Goal: Task Accomplishment & Management: Manage account settings

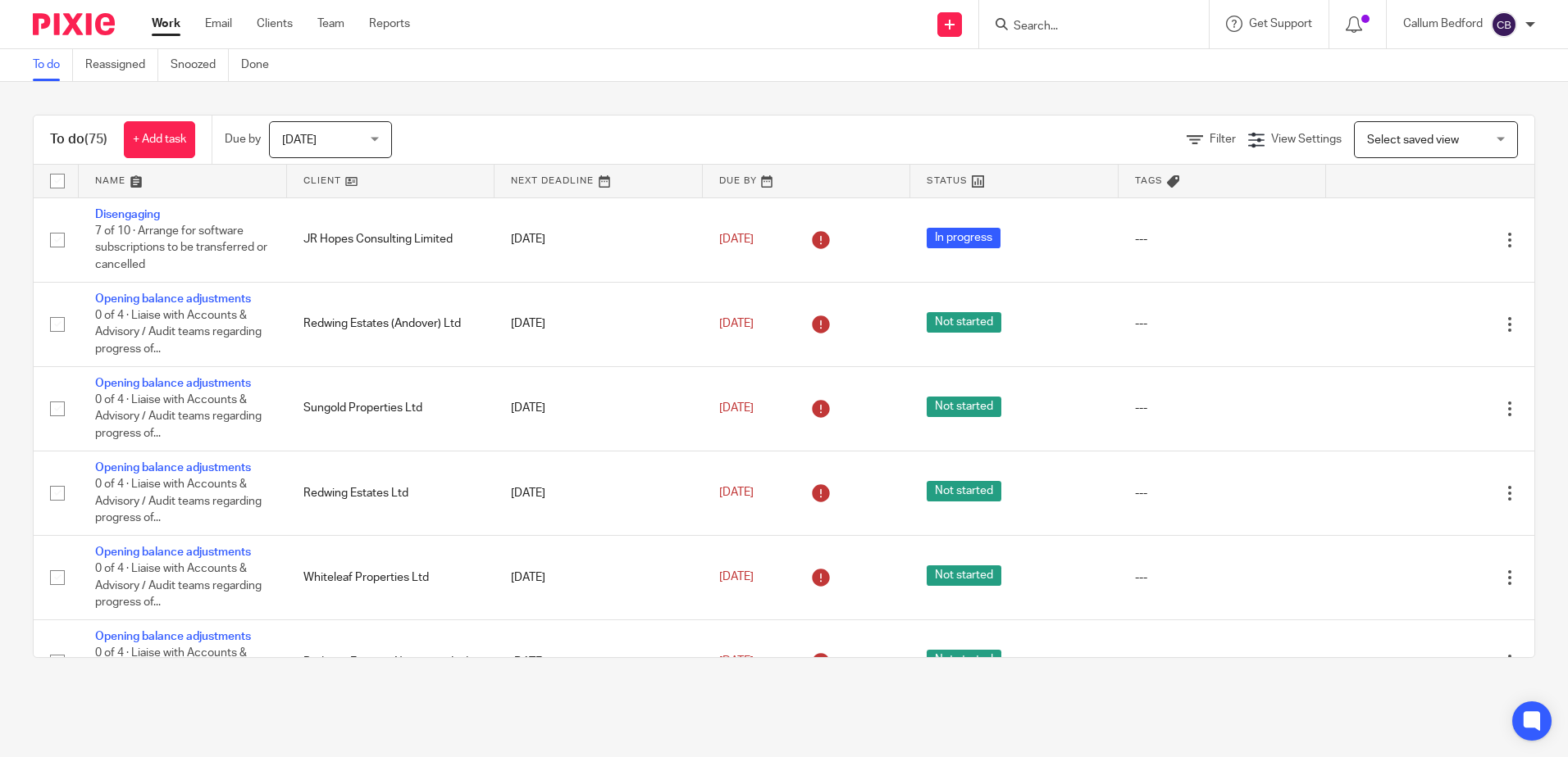
click at [559, 126] on div "Filter View Settings View Settings Manage saved views Select saved view Select …" at bounding box center [978, 140] width 1114 height 37
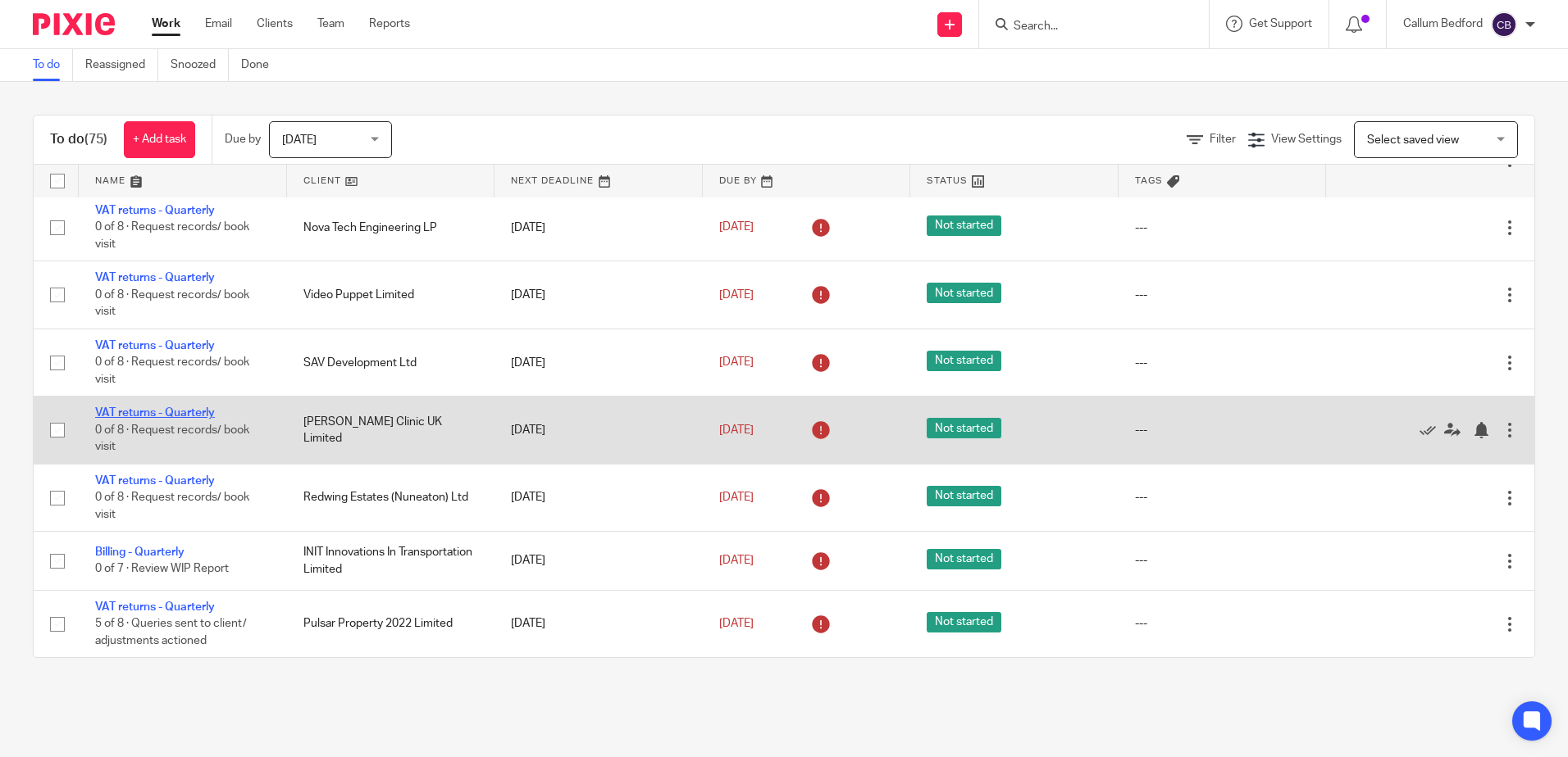
click at [209, 414] on link "VAT returns - Quarterly" at bounding box center [155, 413] width 120 height 11
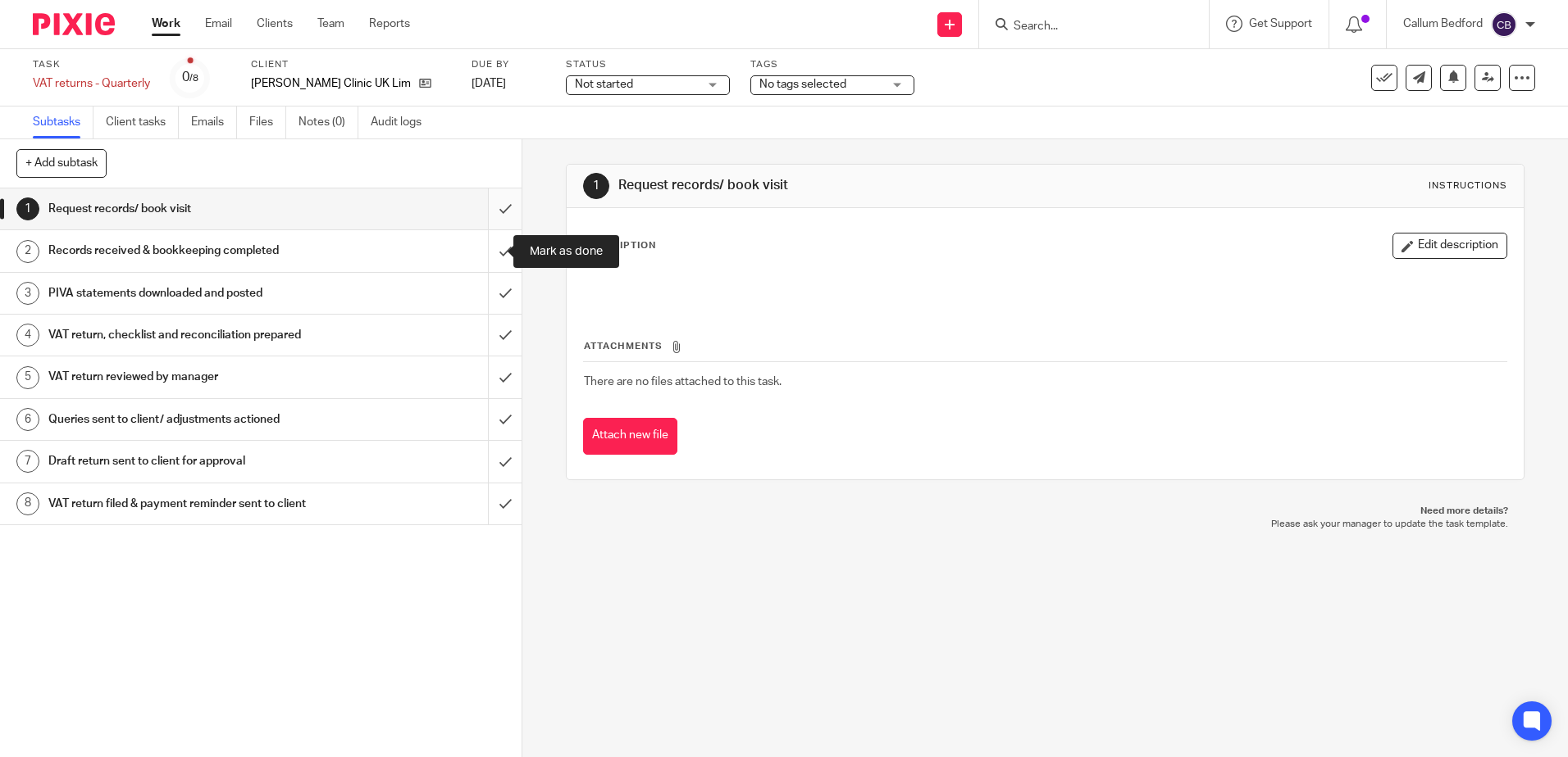
click at [487, 223] on input "submit" at bounding box center [261, 209] width 522 height 41
click at [493, 239] on input "submit" at bounding box center [261, 250] width 522 height 41
click at [492, 311] on input "submit" at bounding box center [261, 293] width 522 height 41
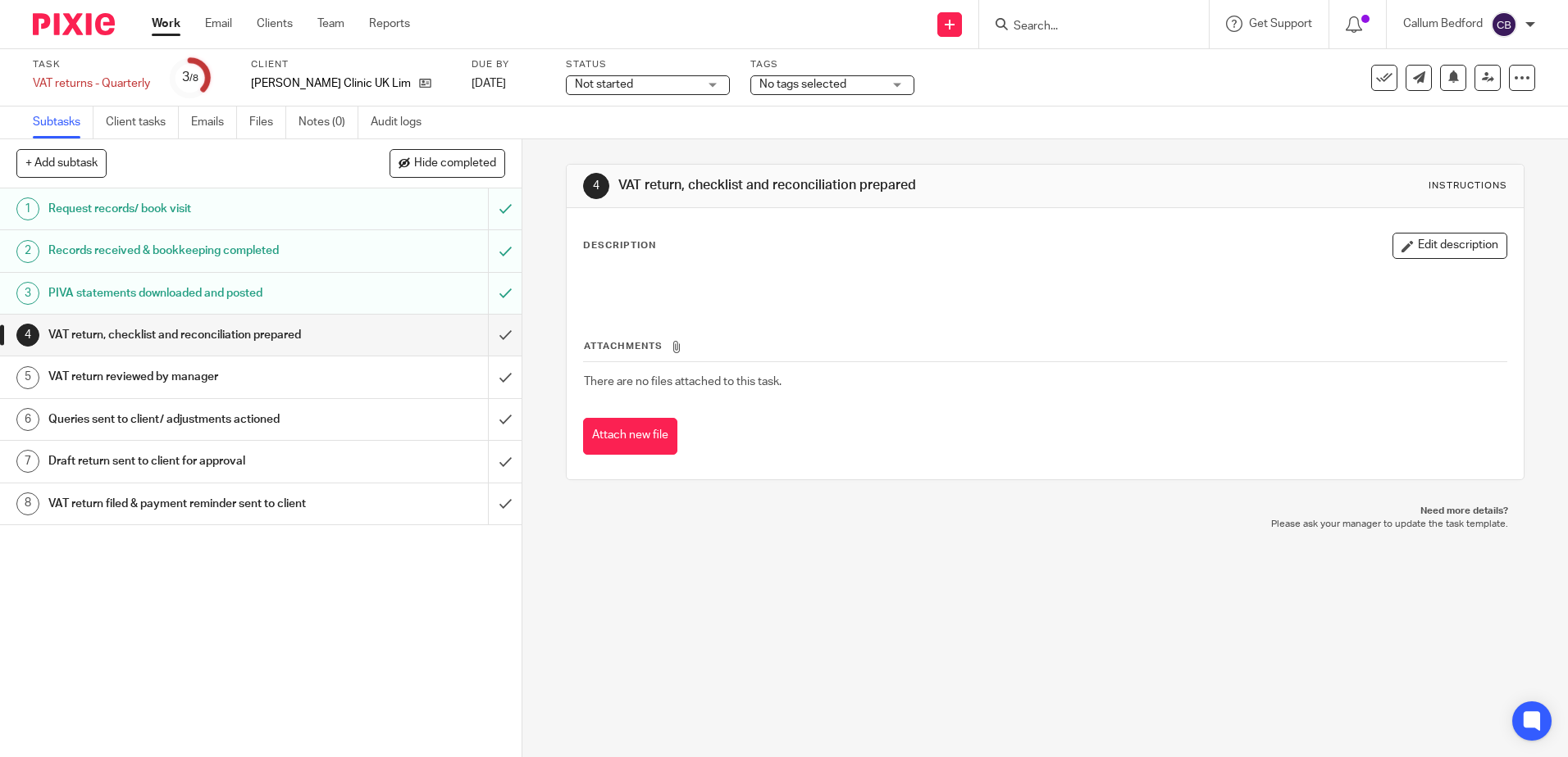
click at [1336, 253] on div "Description Edit description" at bounding box center [1044, 246] width 923 height 26
click at [1402, 250] on icon "button" at bounding box center [1408, 246] width 12 height 12
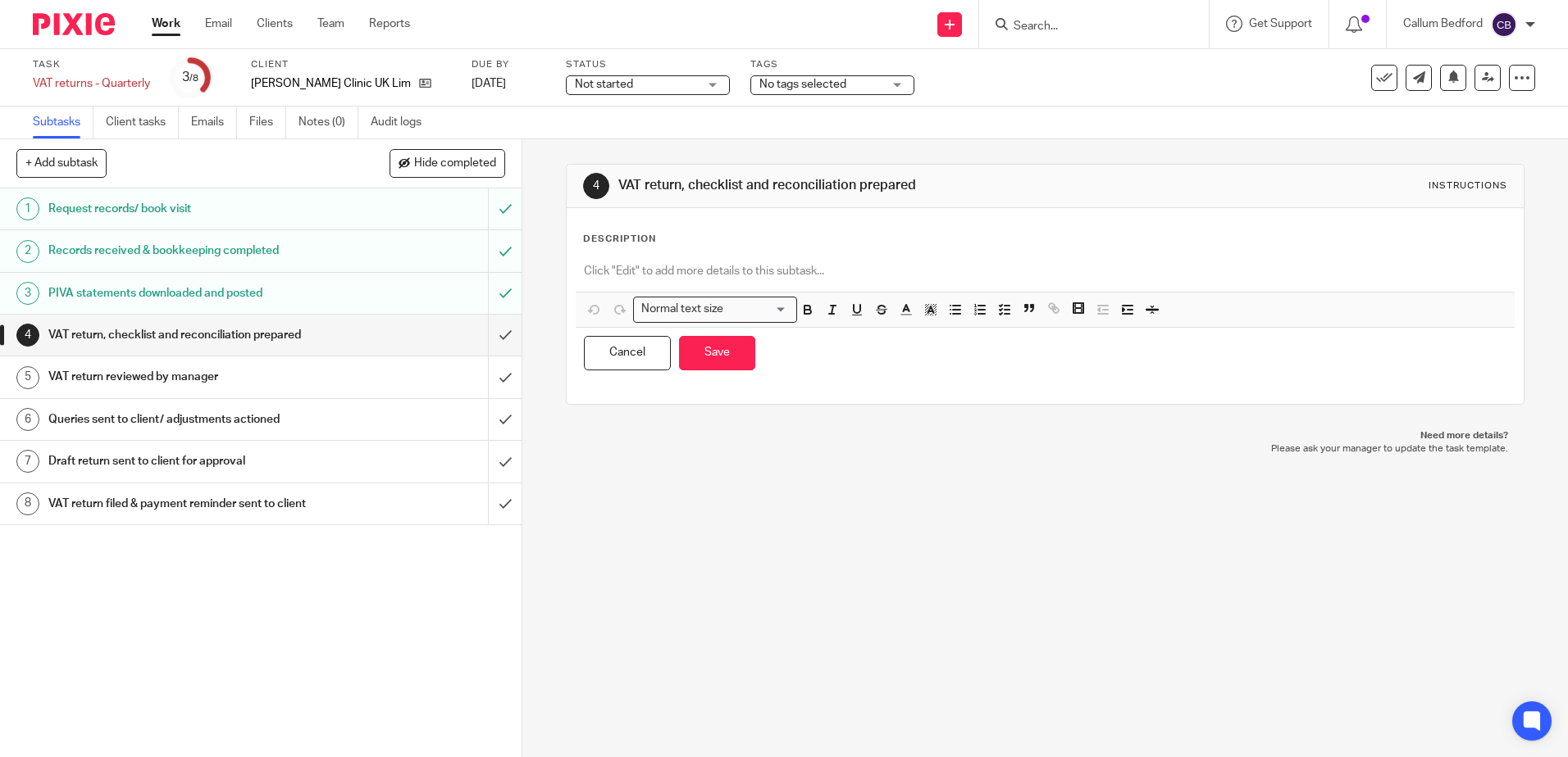
click at [620, 264] on p at bounding box center [1045, 272] width 922 height 17
click at [715, 353] on button "Save" at bounding box center [717, 354] width 76 height 35
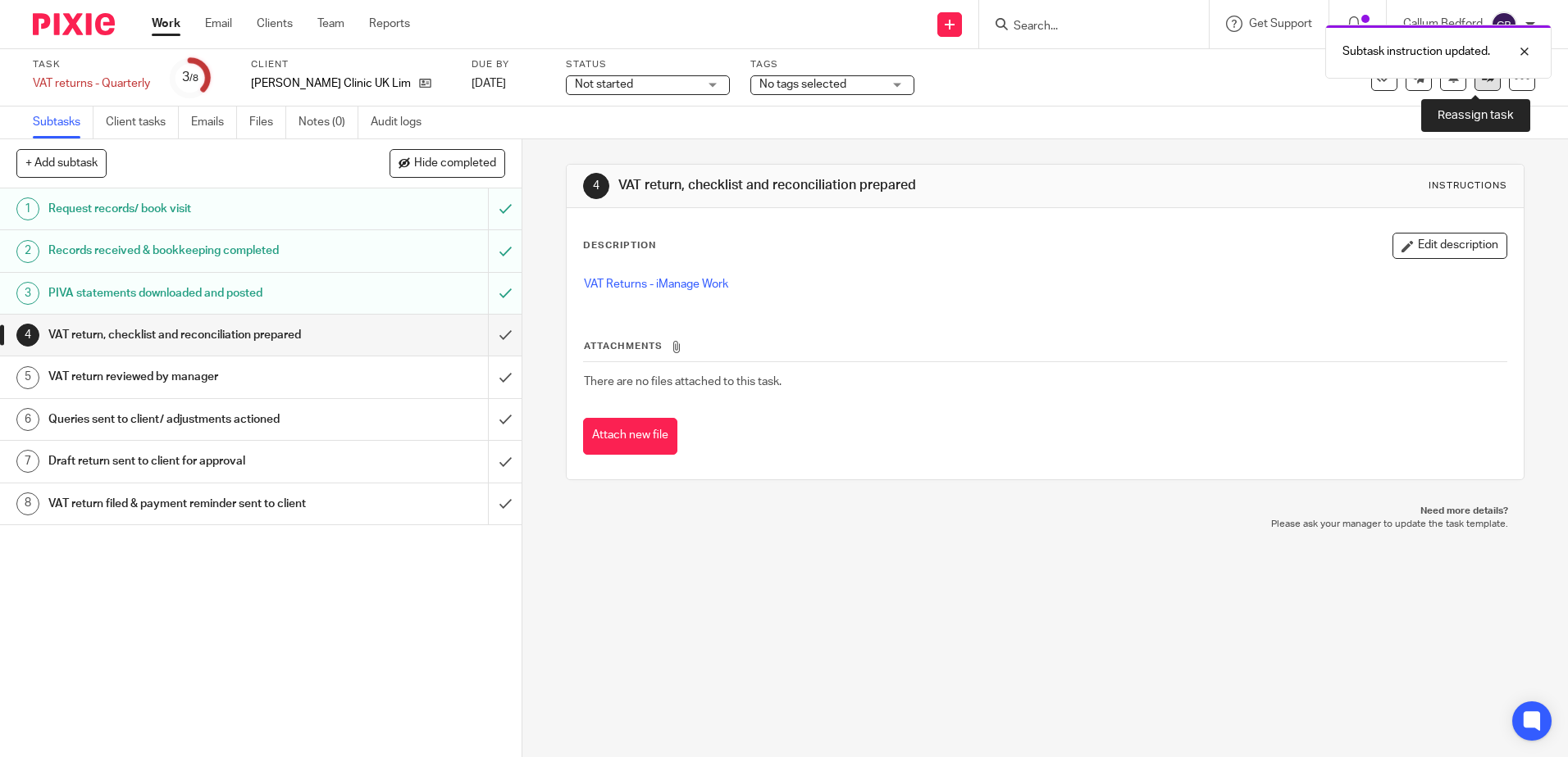
click at [1475, 89] on link at bounding box center [1488, 78] width 26 height 26
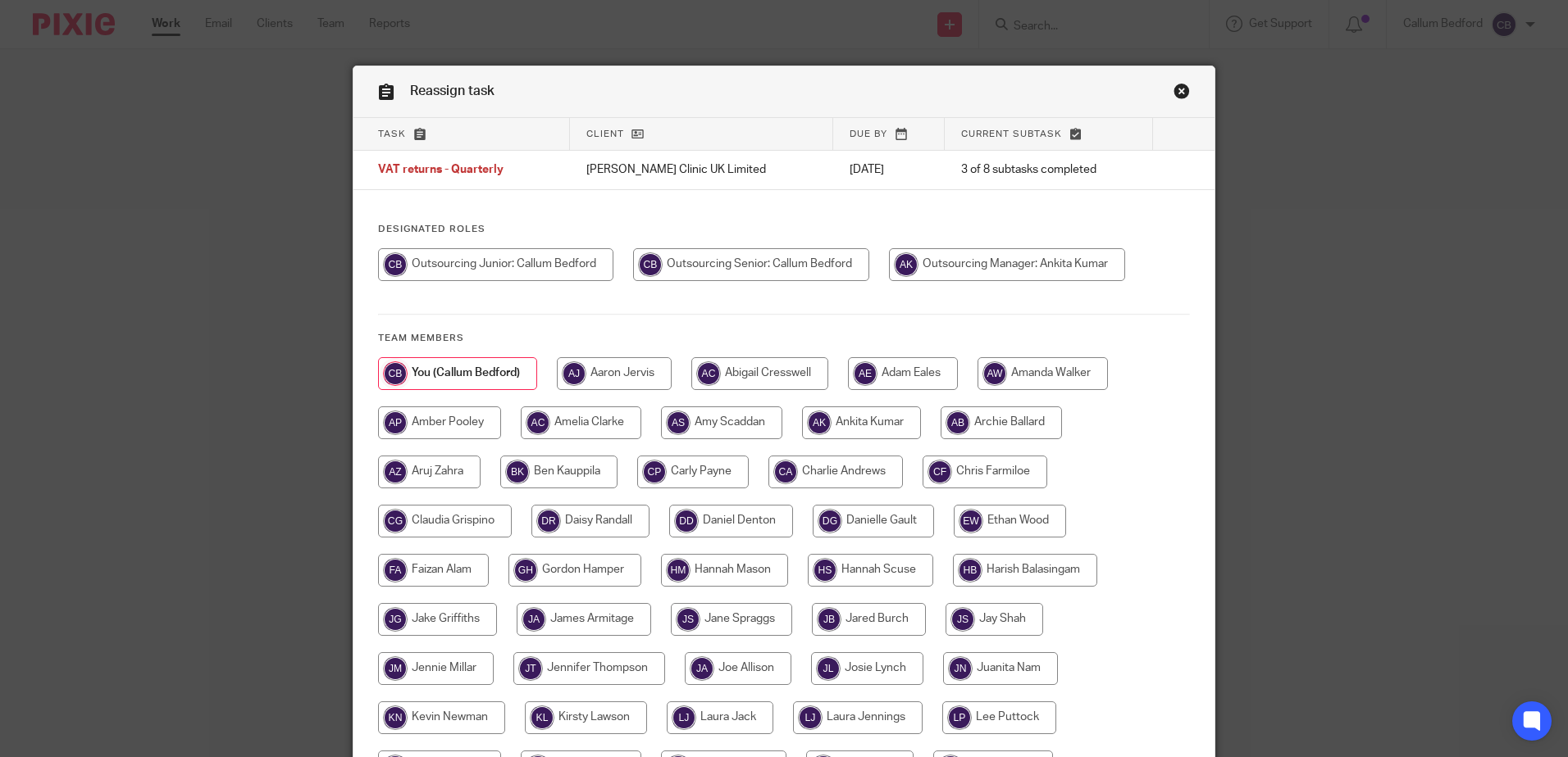
click at [961, 275] on input "radio" at bounding box center [1007, 264] width 237 height 33
radio input "true"
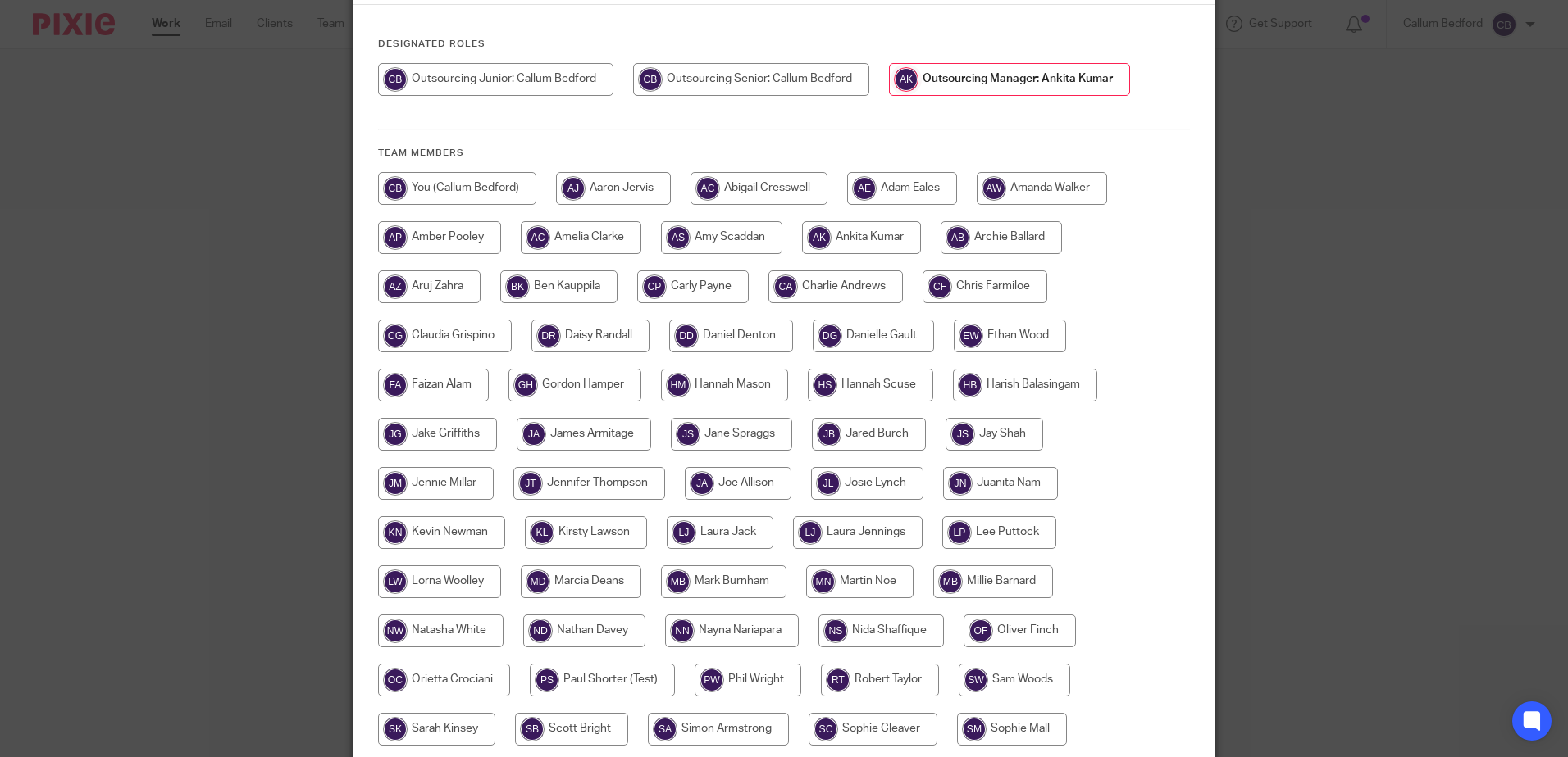
scroll to position [374, 0]
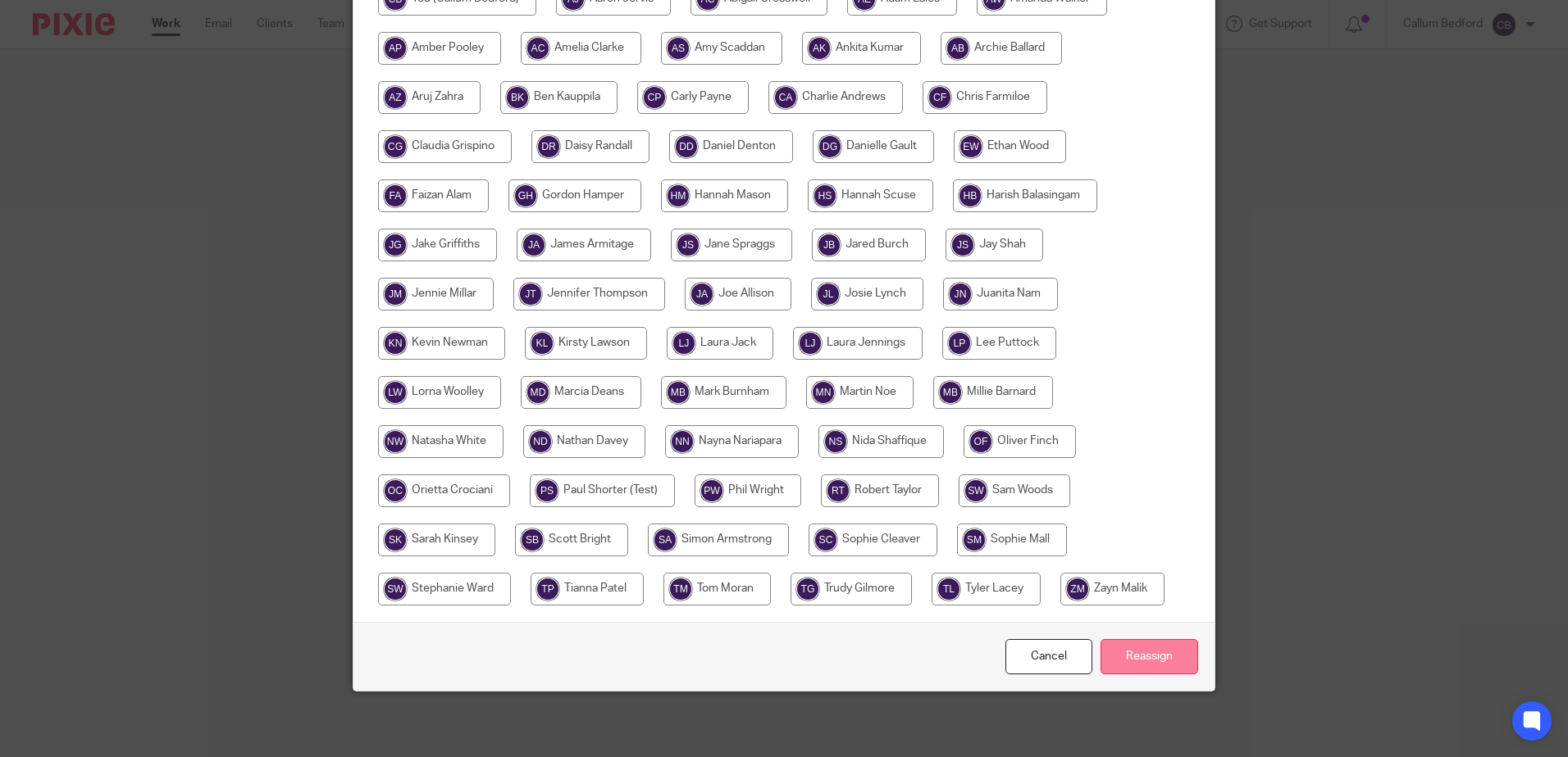
click at [1152, 668] on input "Reassign" at bounding box center [1149, 657] width 98 height 35
